Goal: Task Accomplishment & Management: Manage account settings

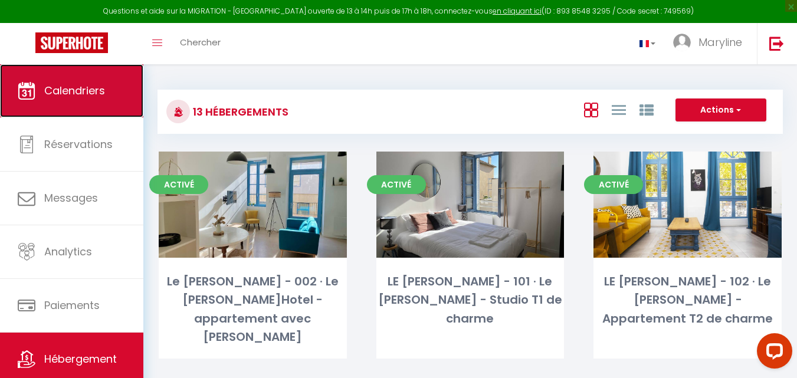
click at [86, 81] on link "Calendriers" at bounding box center [71, 90] width 143 height 53
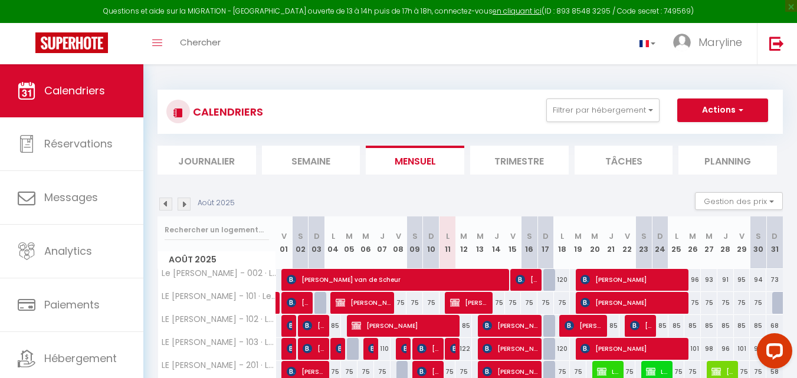
click at [415, 80] on div "CALENDRIERS Filtrer par hébergement LE [PERSON_NAME]HOTEL Le [PERSON_NAME] - 00…" at bounding box center [471, 320] width 626 height 484
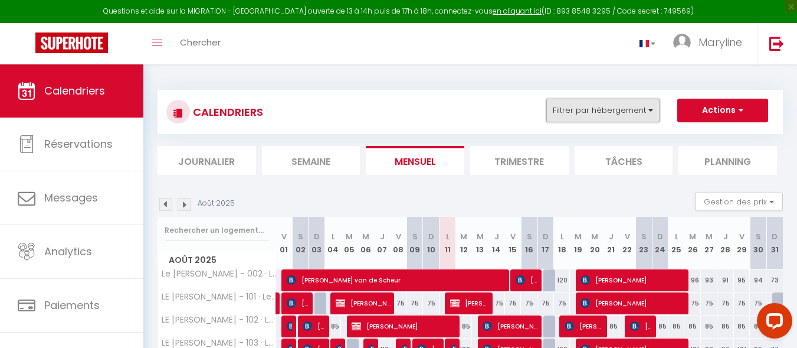
click at [650, 104] on button "Filtrer par hébergement" at bounding box center [602, 111] width 113 height 24
click at [730, 113] on button "Actions" at bounding box center [722, 111] width 91 height 24
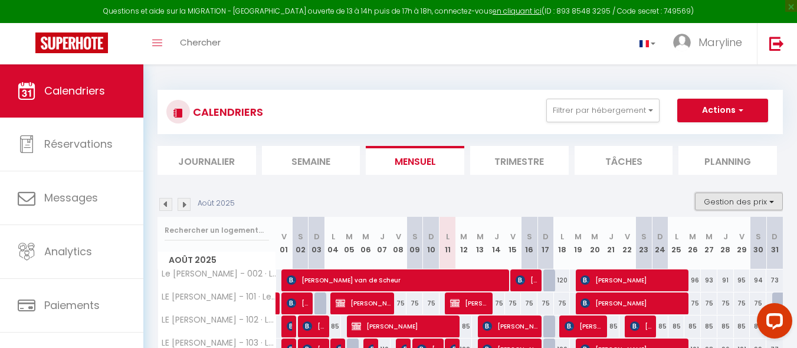
click at [715, 201] on button "Gestion des prix" at bounding box center [739, 201] width 88 height 18
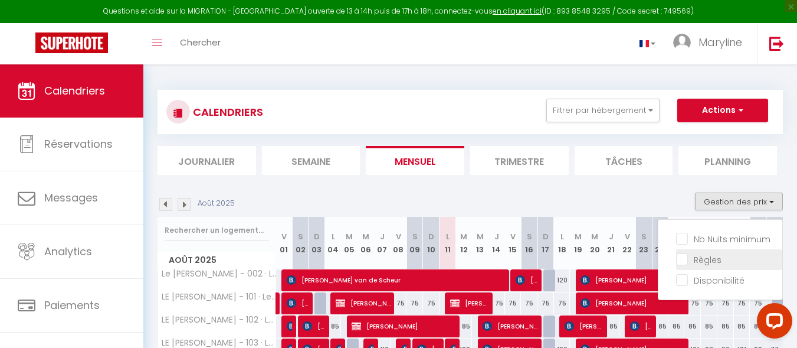
click at [685, 264] on input "Règles" at bounding box center [729, 259] width 106 height 12
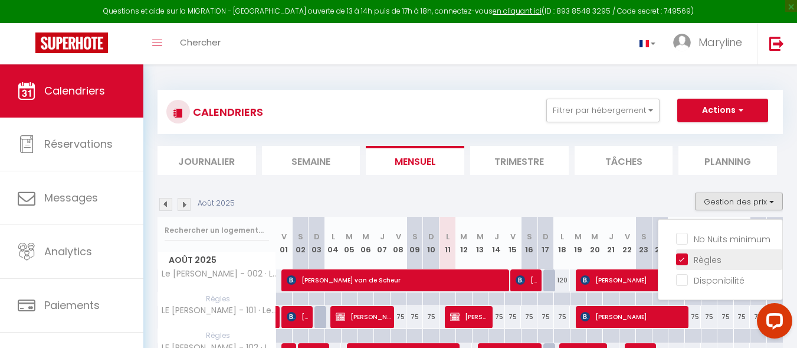
click at [685, 264] on input "Règles" at bounding box center [729, 259] width 106 height 12
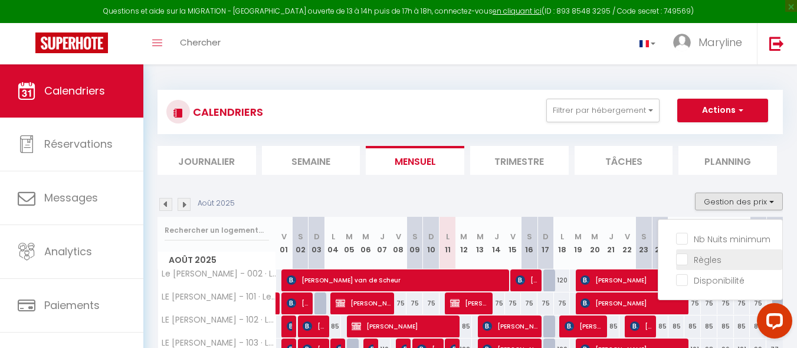
click at [684, 260] on input "Règles" at bounding box center [729, 259] width 106 height 12
checkbox input "true"
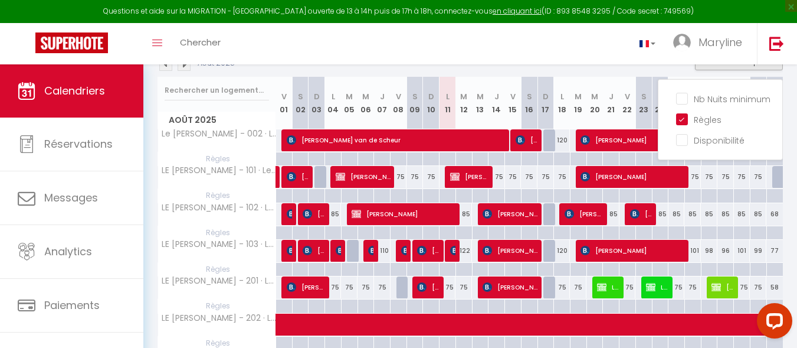
scroll to position [141, 0]
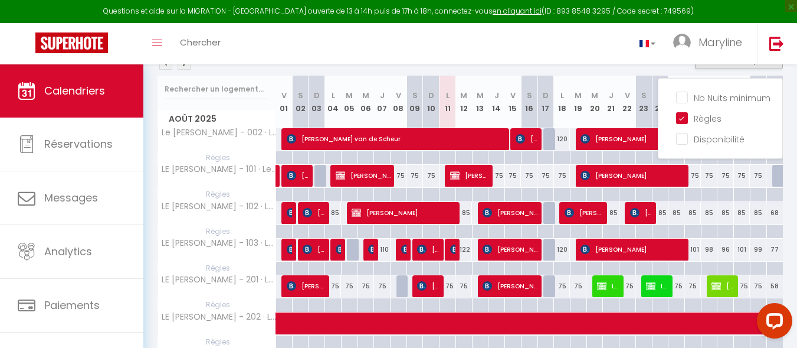
click at [544, 156] on div at bounding box center [546, 158] width 17 height 14
type input "Dim 17 Août 2025"
type input "Lun 18 Août 2025"
select select
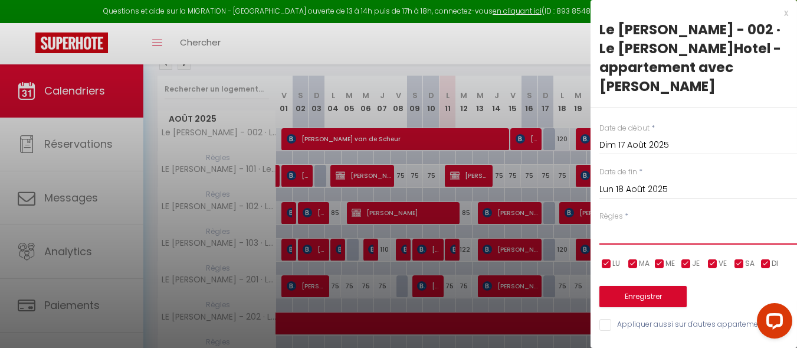
click at [654, 233] on select "Aucun No Checkin No Checkout Pas d'arrivée / Pas de départ" at bounding box center [699, 233] width 198 height 22
click at [772, 11] on div "x" at bounding box center [690, 13] width 198 height 14
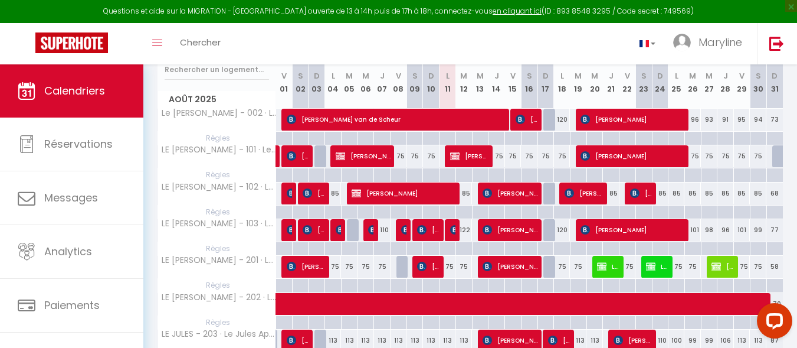
scroll to position [176, 0]
